Goal: Find specific page/section

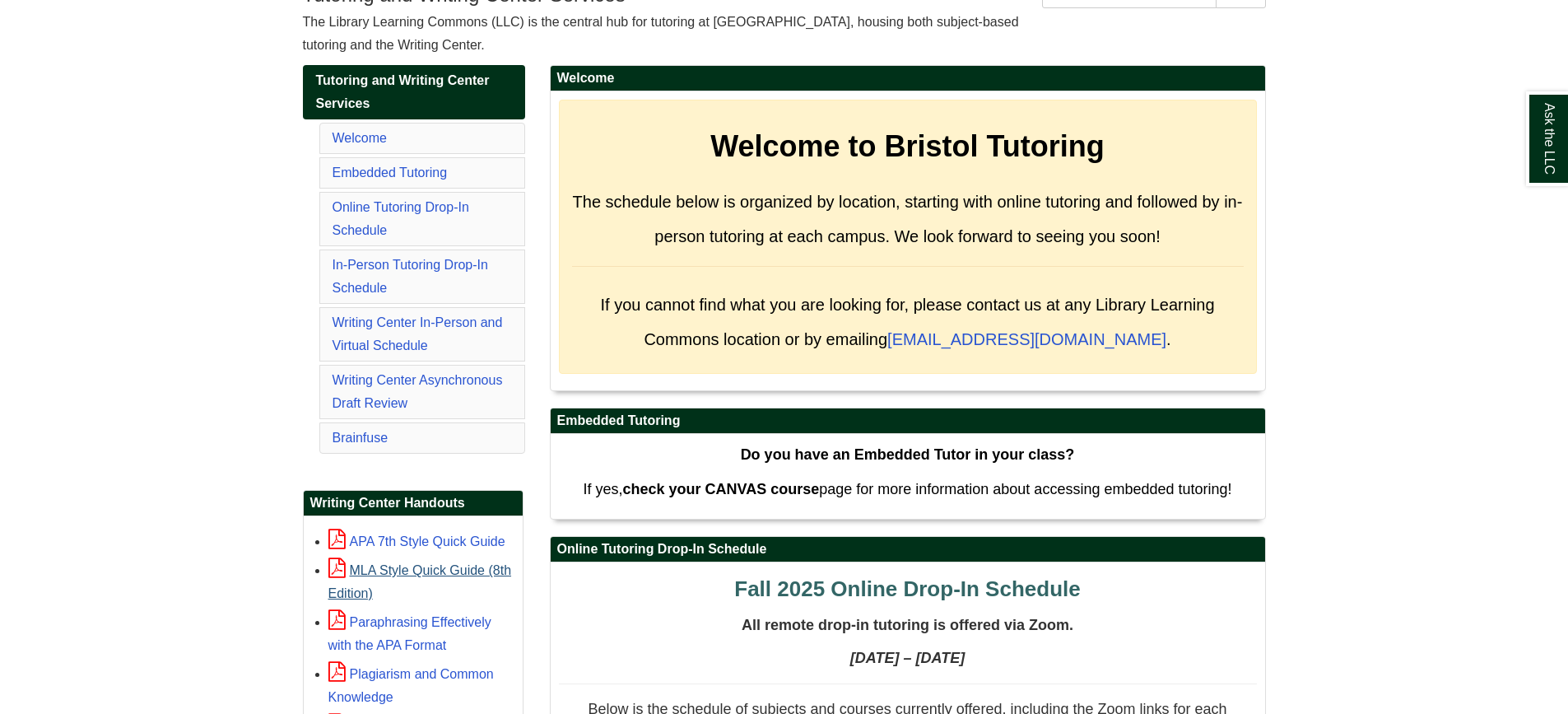
scroll to position [329, 0]
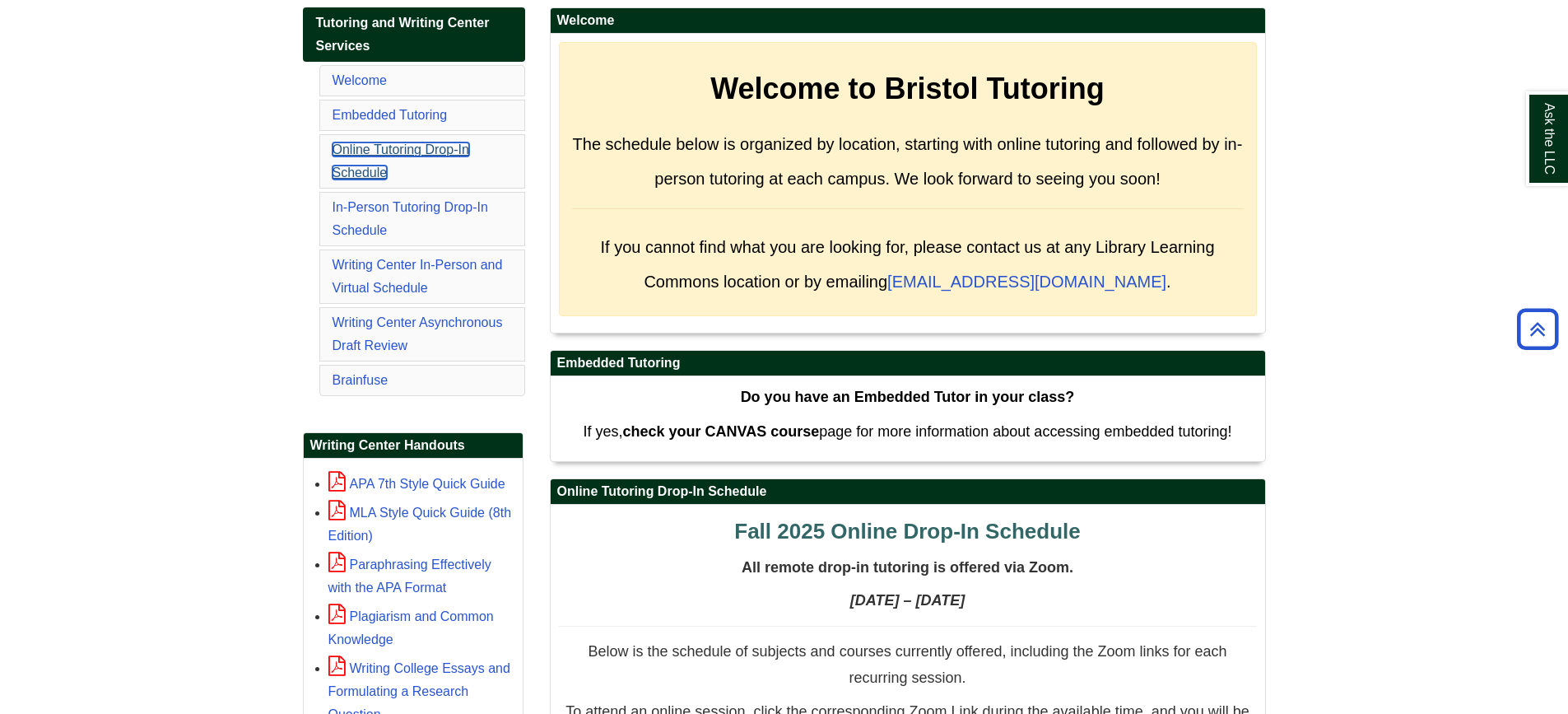
click at [381, 147] on link "Online Tutoring Drop-In Schedule" at bounding box center [401, 161] width 137 height 37
